Goal: Navigation & Orientation: Find specific page/section

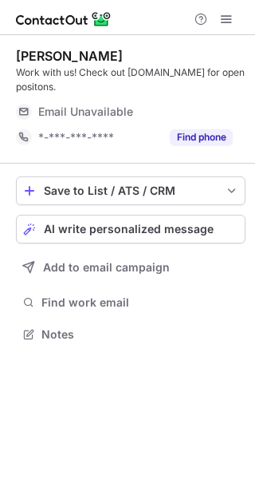
scroll to position [322, 255]
